Goal: Information Seeking & Learning: Learn about a topic

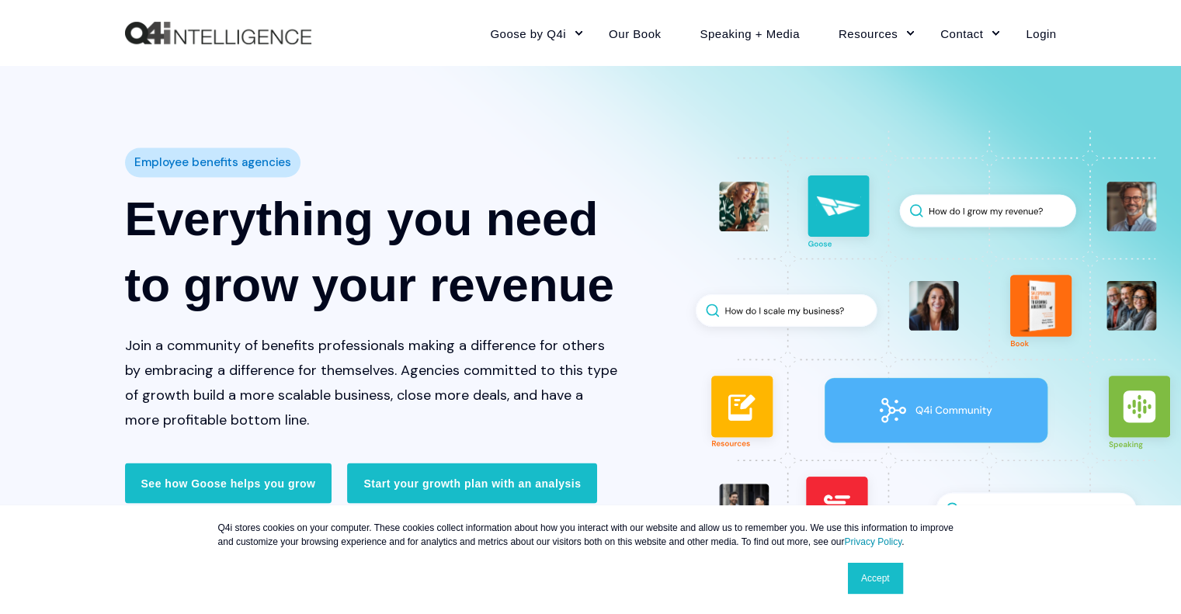
click at [34, 373] on div "Employee benefits agencies Everything you need to grow your revenue Join a comm…" at bounding box center [590, 330] width 1181 height 434
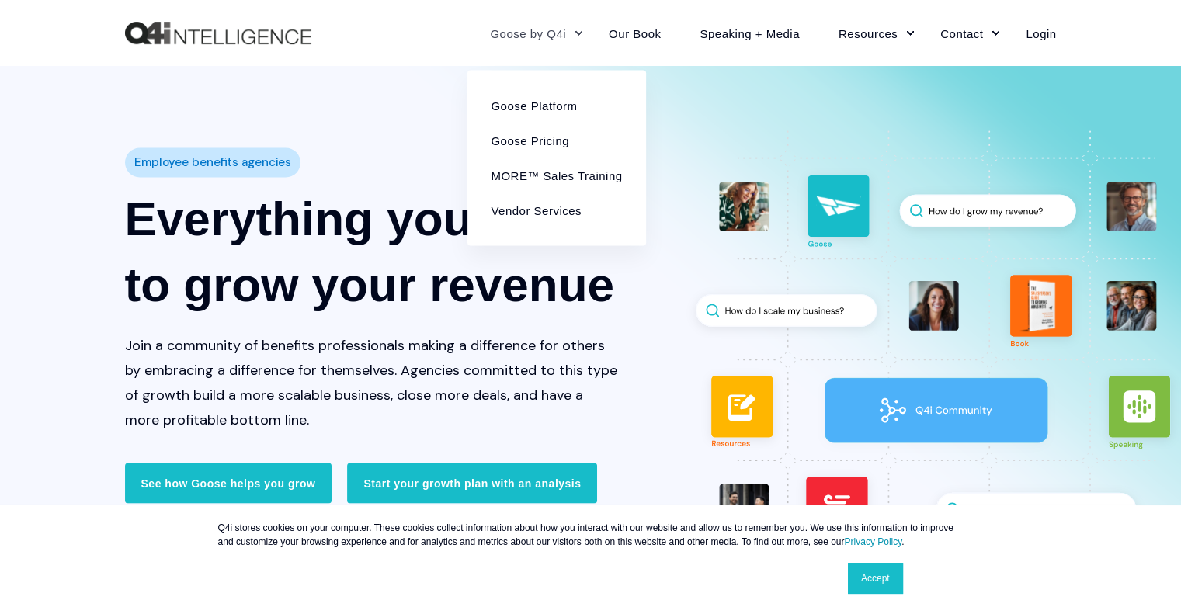
click at [533, 39] on link "Goose by Q4i" at bounding box center [529, 33] width 119 height 68
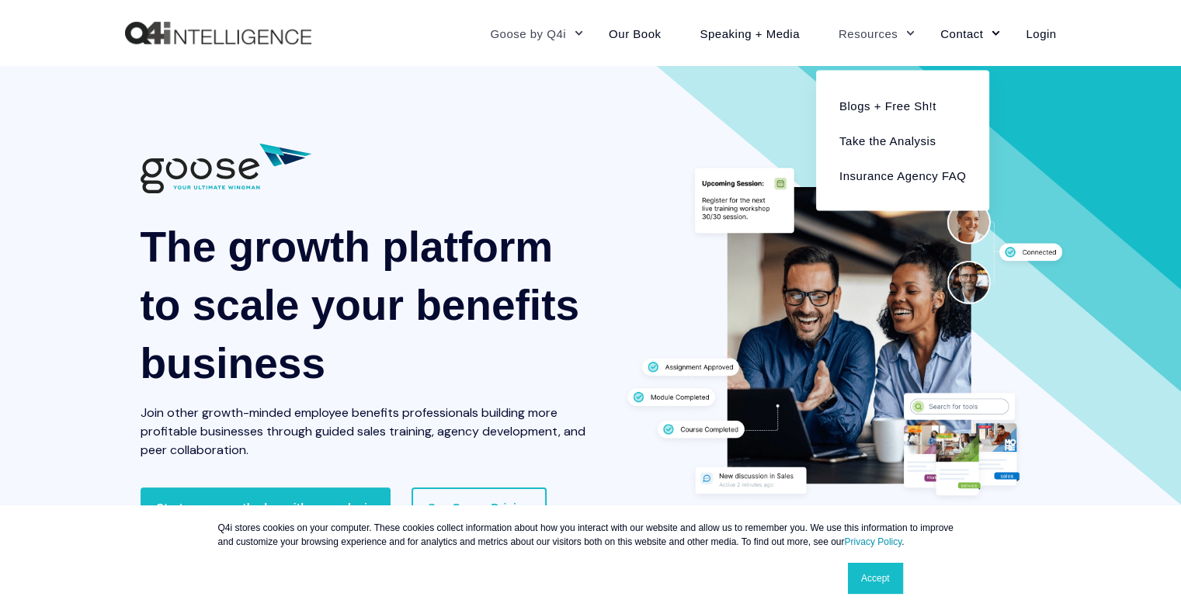
click at [872, 35] on link "Resources" at bounding box center [870, 33] width 102 height 68
click at [838, 186] on link "Insurance Agency FAQ" at bounding box center [902, 175] width 150 height 35
